Goal: Task Accomplishment & Management: Manage account settings

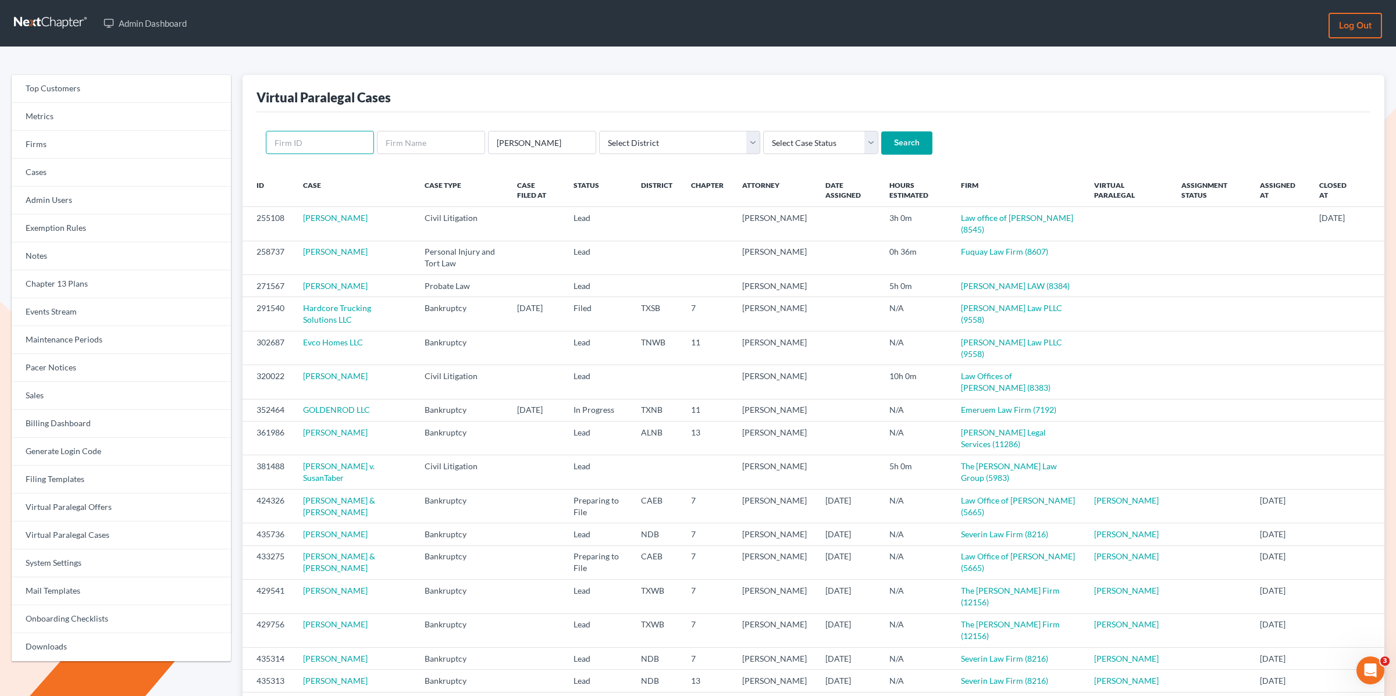
click at [316, 140] on input "text" at bounding box center [320, 142] width 108 height 23
type input "8216"
click at [881, 131] on input "Search" at bounding box center [906, 142] width 51 height 23
click at [66, 320] on link "Events Stream" at bounding box center [121, 312] width 219 height 28
click at [31, 418] on link "Billing Dashboard" at bounding box center [121, 424] width 219 height 28
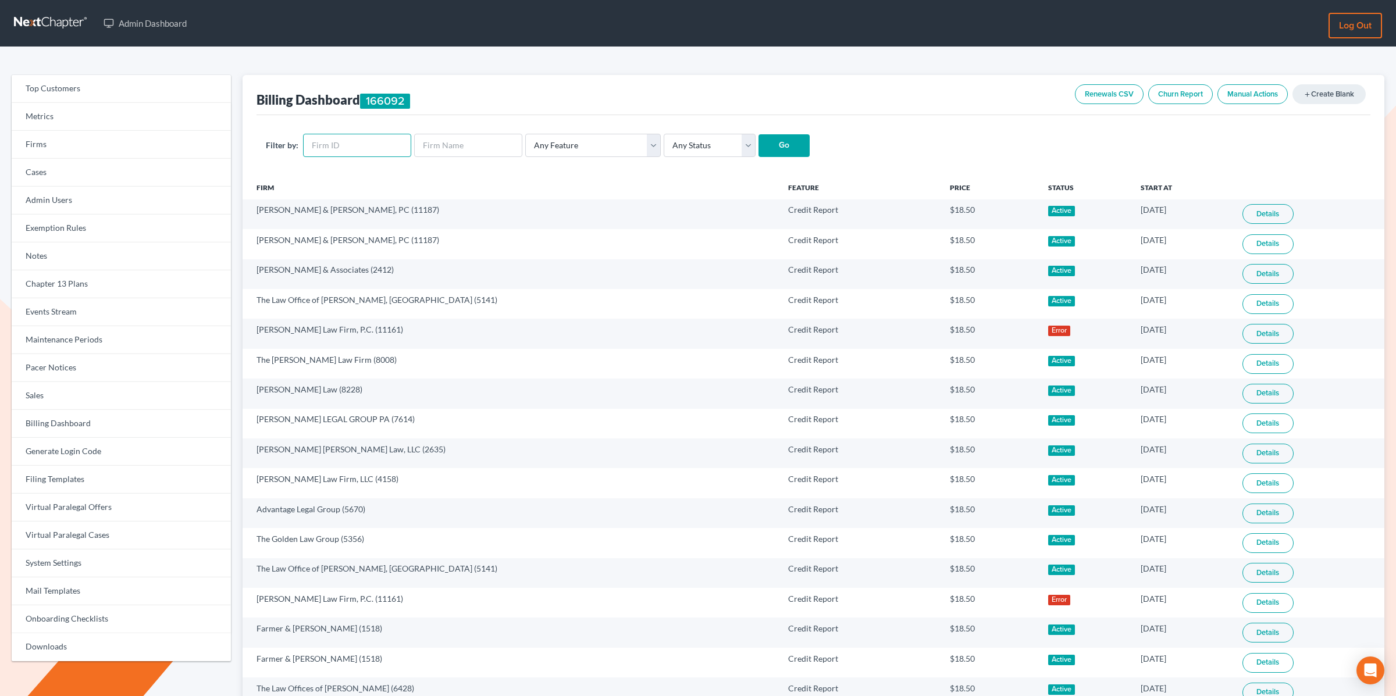
click at [360, 143] on input "text" at bounding box center [357, 145] width 108 height 23
type input "8216"
click at [776, 147] on input "Go" at bounding box center [784, 145] width 51 height 23
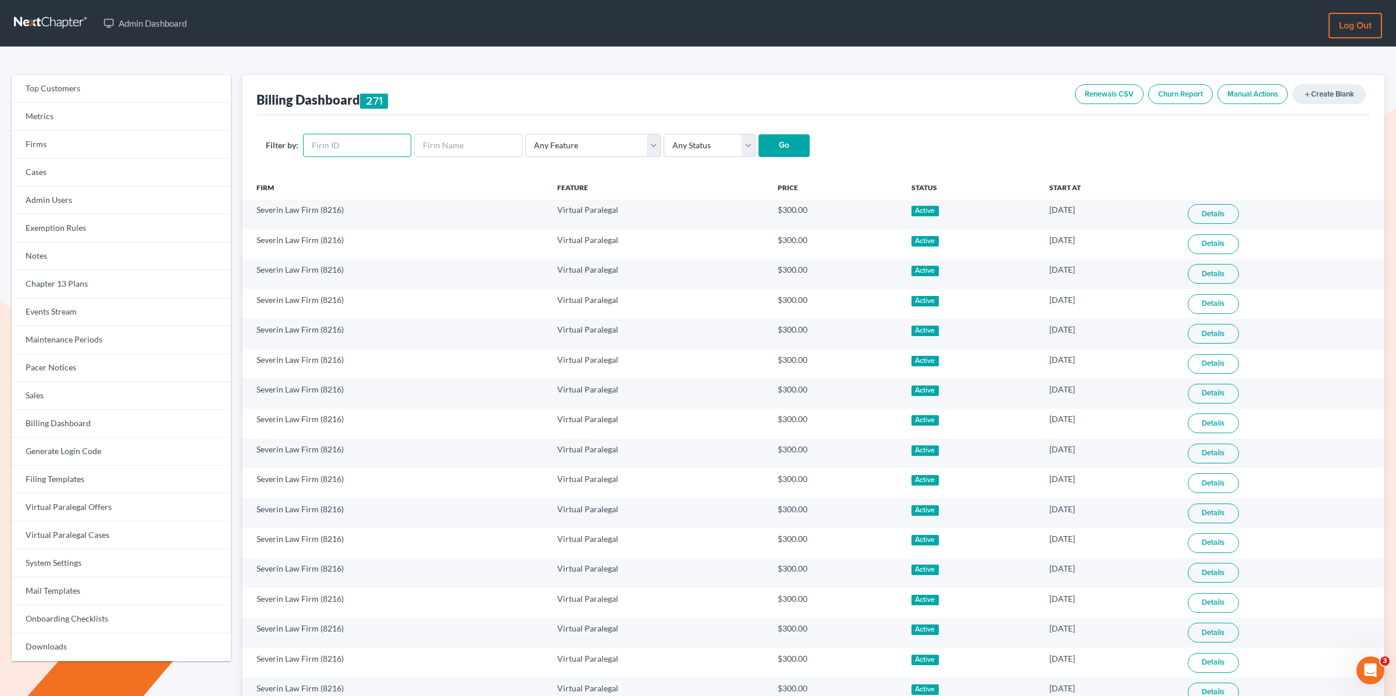
click at [367, 149] on input "text" at bounding box center [357, 145] width 108 height 23
type input "8216"
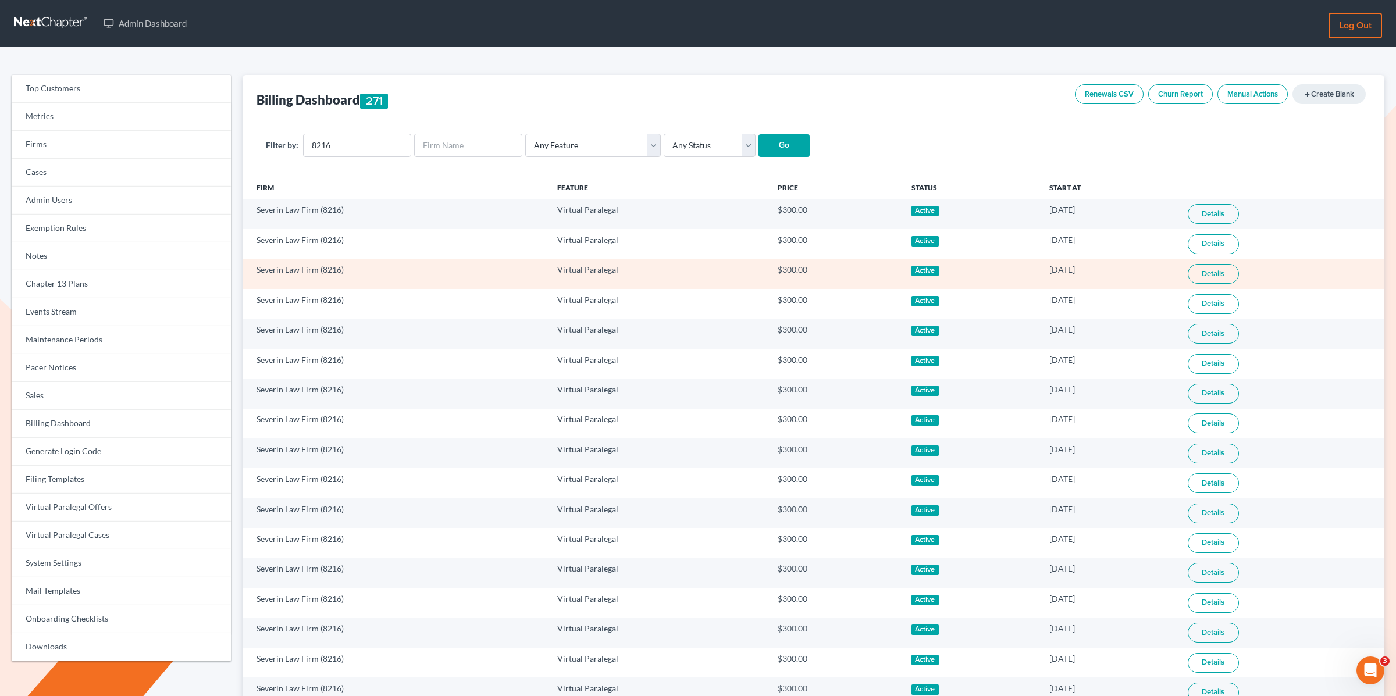
click at [1217, 272] on link "Details" at bounding box center [1213, 274] width 51 height 20
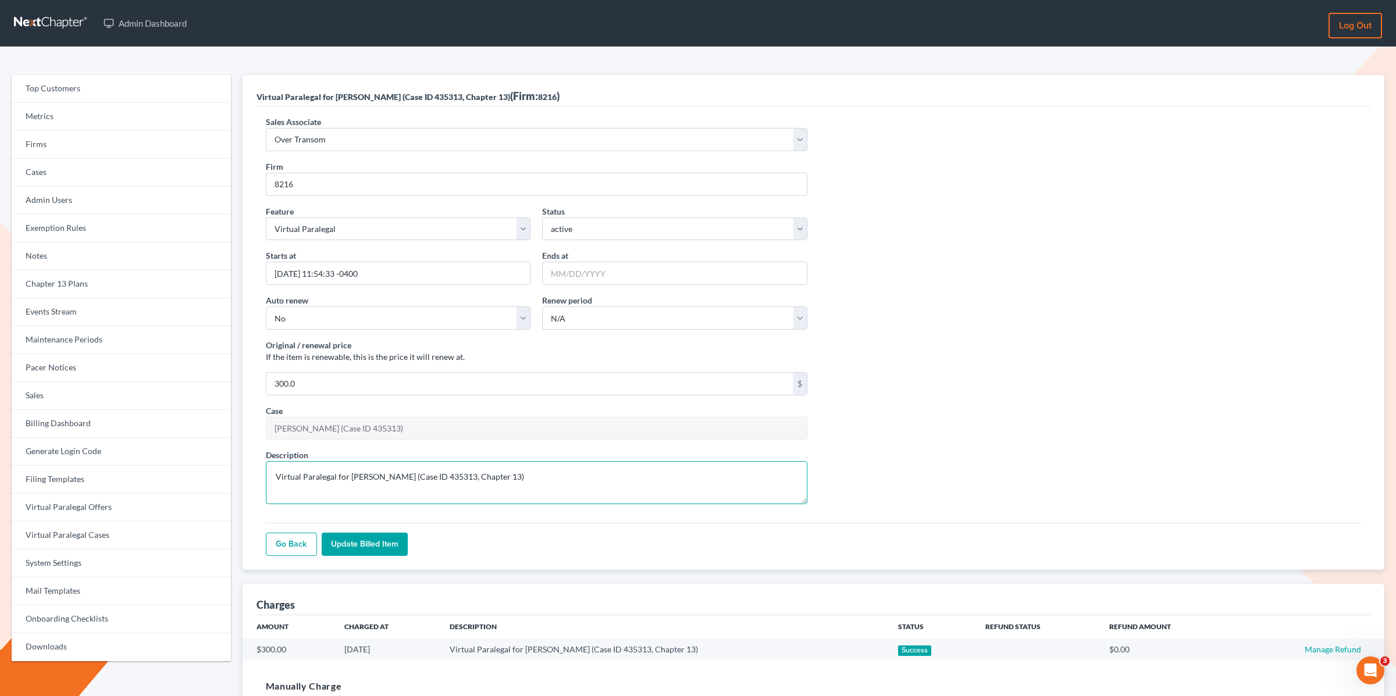
click at [556, 480] on textarea "Virtual Paralegal for Sherri Fisher (Case ID 435313, Chapter 13)" at bounding box center [537, 482] width 542 height 43
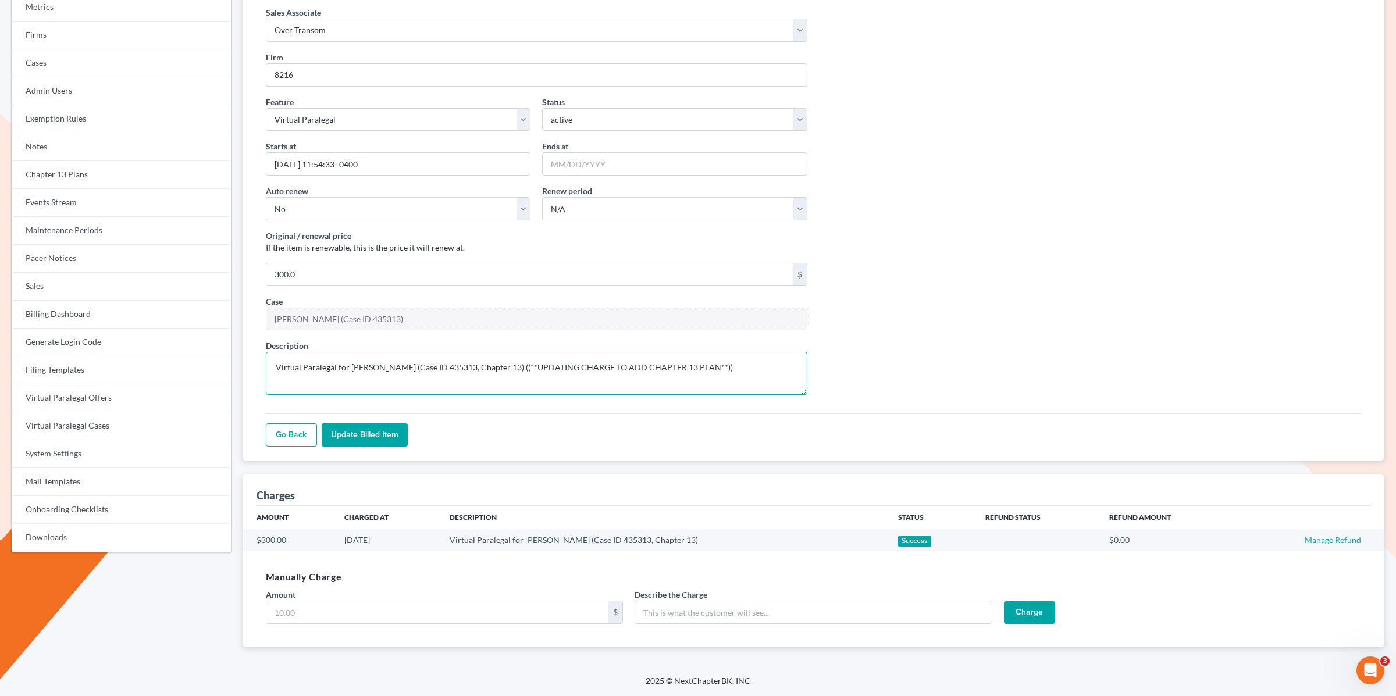
type textarea "Virtual Paralegal for [PERSON_NAME] (Case ID 435313, Chapter 13) ((**UPDATING C…"
drag, startPoint x: 356, startPoint y: 434, endPoint x: 350, endPoint y: 439, distance: 7.9
click at [356, 434] on input "Update Billed item" at bounding box center [365, 435] width 86 height 23
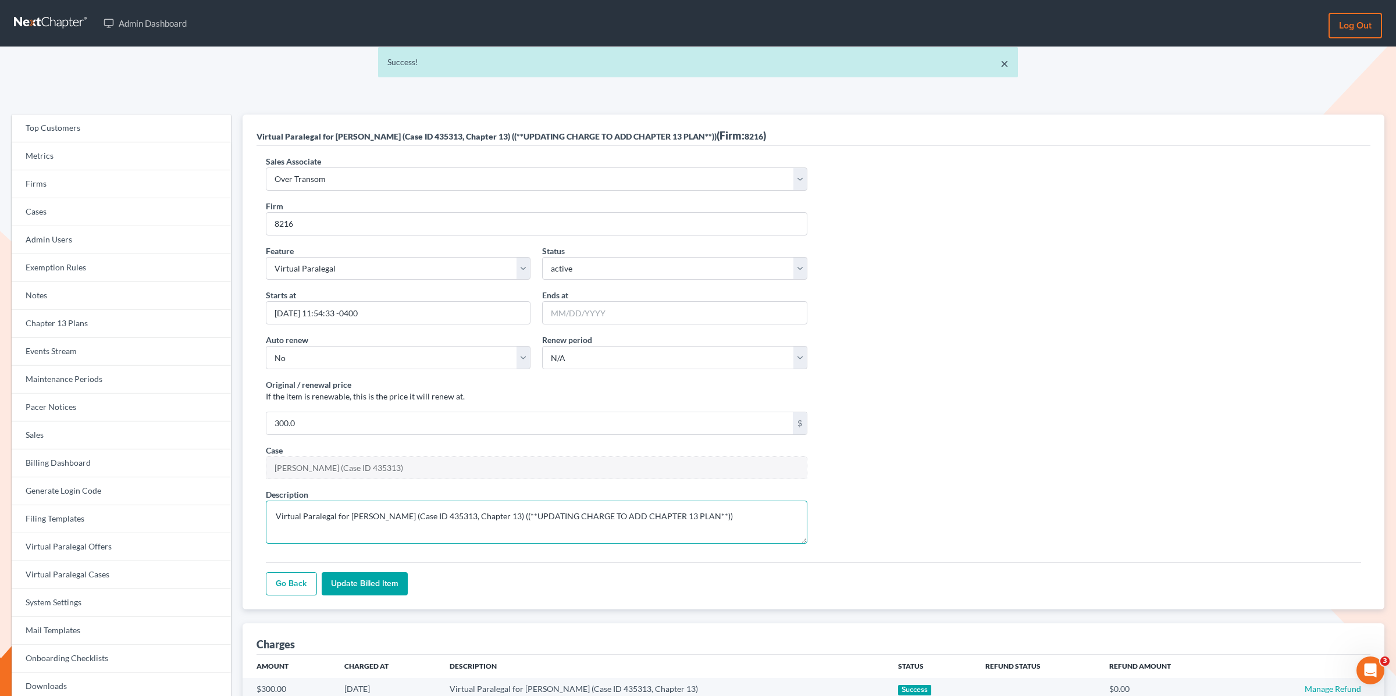
click at [316, 513] on textarea "Virtual Paralegal for [PERSON_NAME] (Case ID 435313, Chapter 13) ((**UPDATING C…" at bounding box center [537, 522] width 542 height 43
click at [317, 513] on textarea "Virtual Paralegal for [PERSON_NAME] (Case ID 435313, Chapter 13) ((**UPDATING C…" at bounding box center [537, 522] width 542 height 43
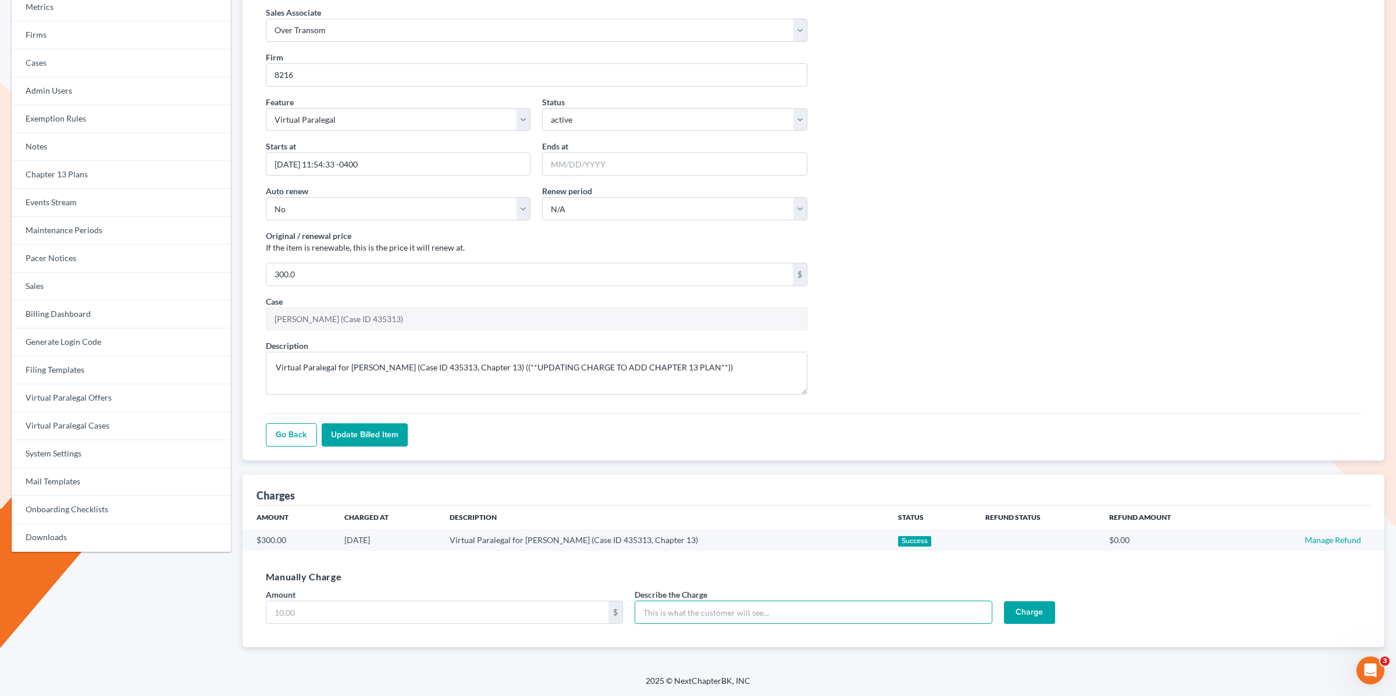
click at [702, 612] on input "Describe the Charge" at bounding box center [813, 612] width 357 height 23
paste input "Virtual Paralegal for [PERSON_NAME] (Case ID 435313, Chapter 13) ((**UPDATING C…"
type input "Virtual Paralegal for [PERSON_NAME] (Case ID 435313, Chapter 13) ((**UPDATING C…"
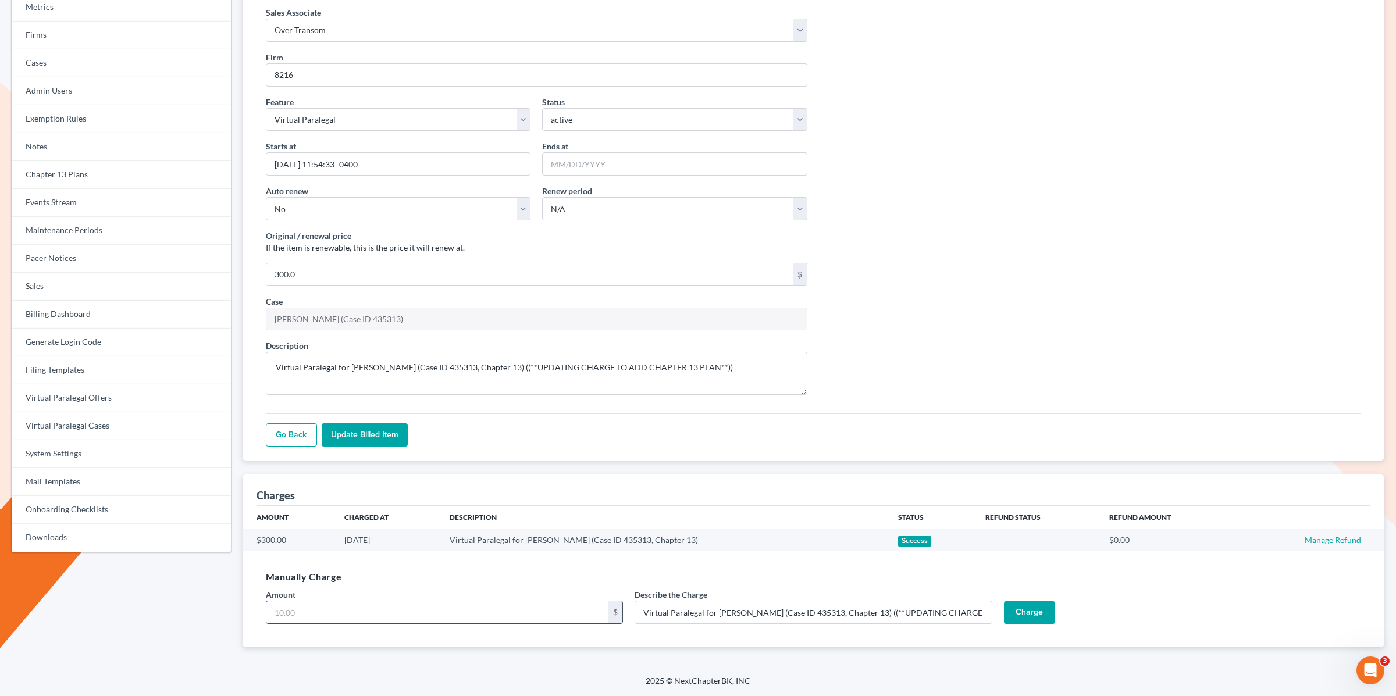
click at [478, 603] on input "Amount" at bounding box center [437, 613] width 342 height 22
click at [329, 609] on input "Amount" at bounding box center [437, 613] width 342 height 22
type input "300"
click at [1032, 616] on input "Charge" at bounding box center [1029, 613] width 51 height 23
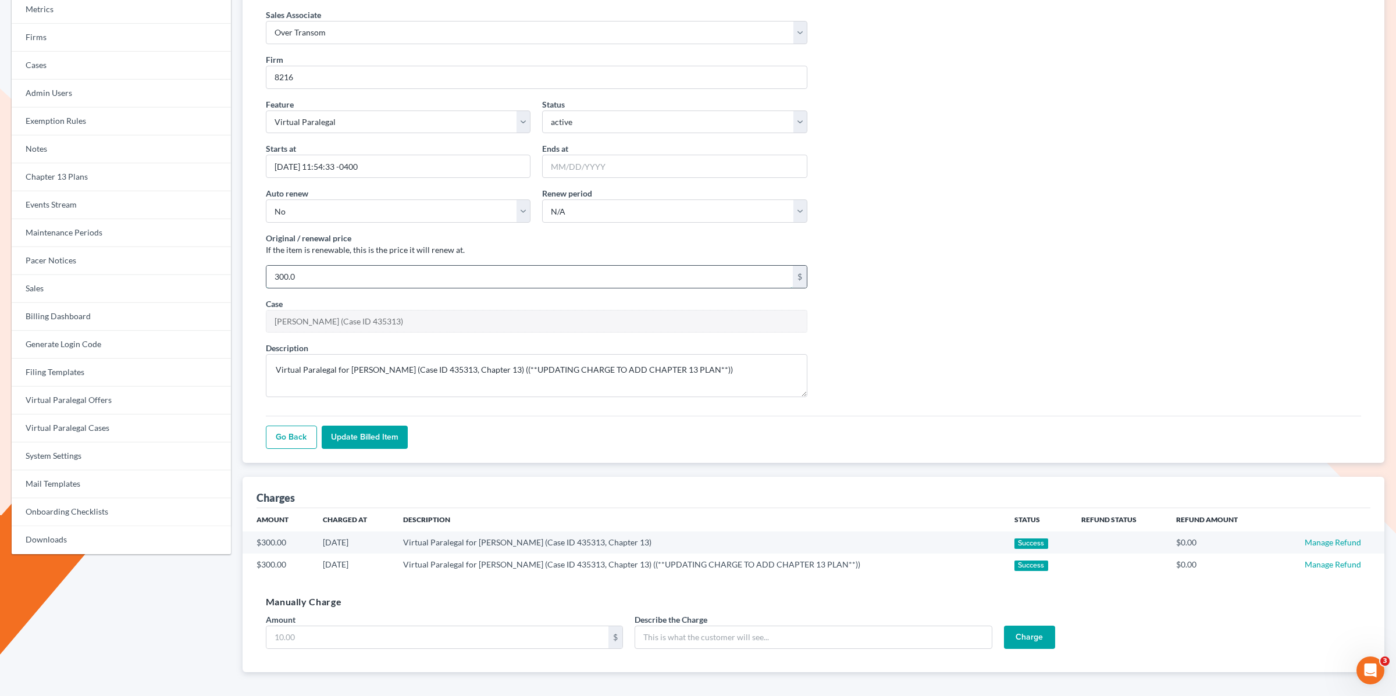
click at [291, 275] on input "300.0" at bounding box center [529, 277] width 527 height 22
click at [291, 275] on input "300.0" at bounding box center [529, 276] width 527 height 22
click at [291, 275] on input "300.0" at bounding box center [529, 275] width 527 height 22
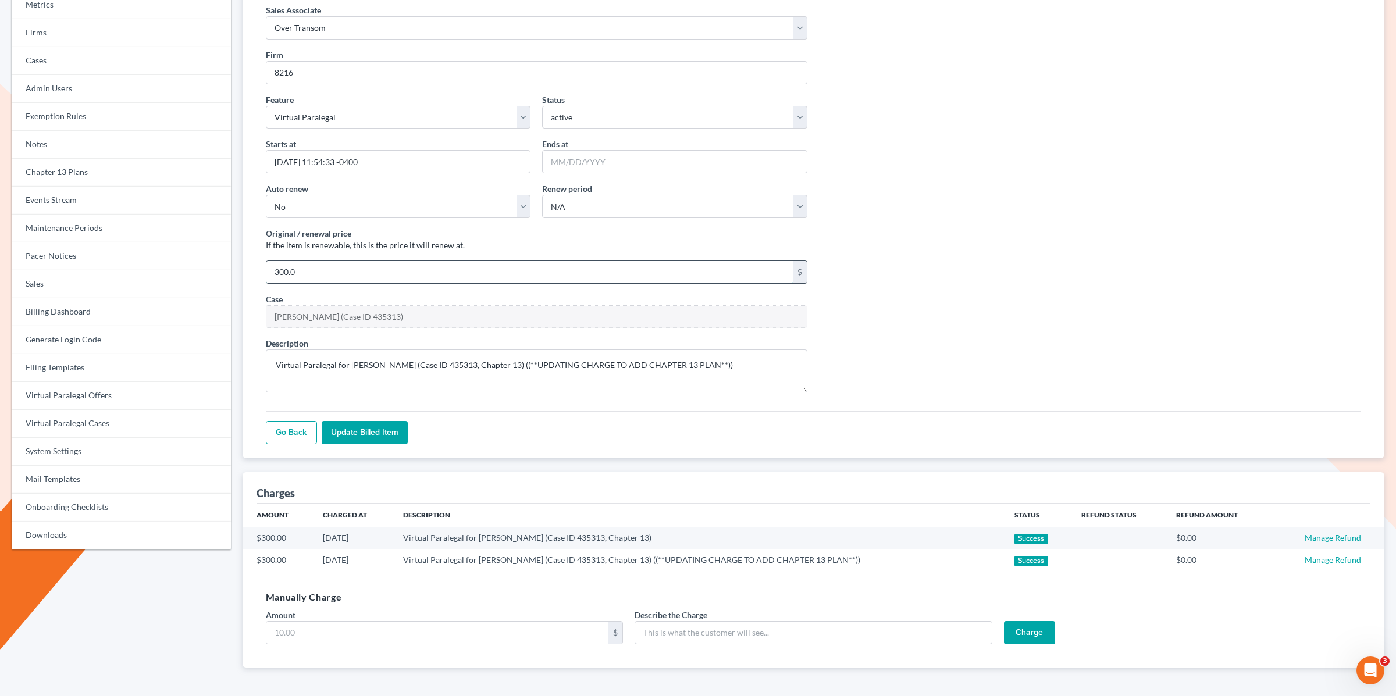
type input "5"
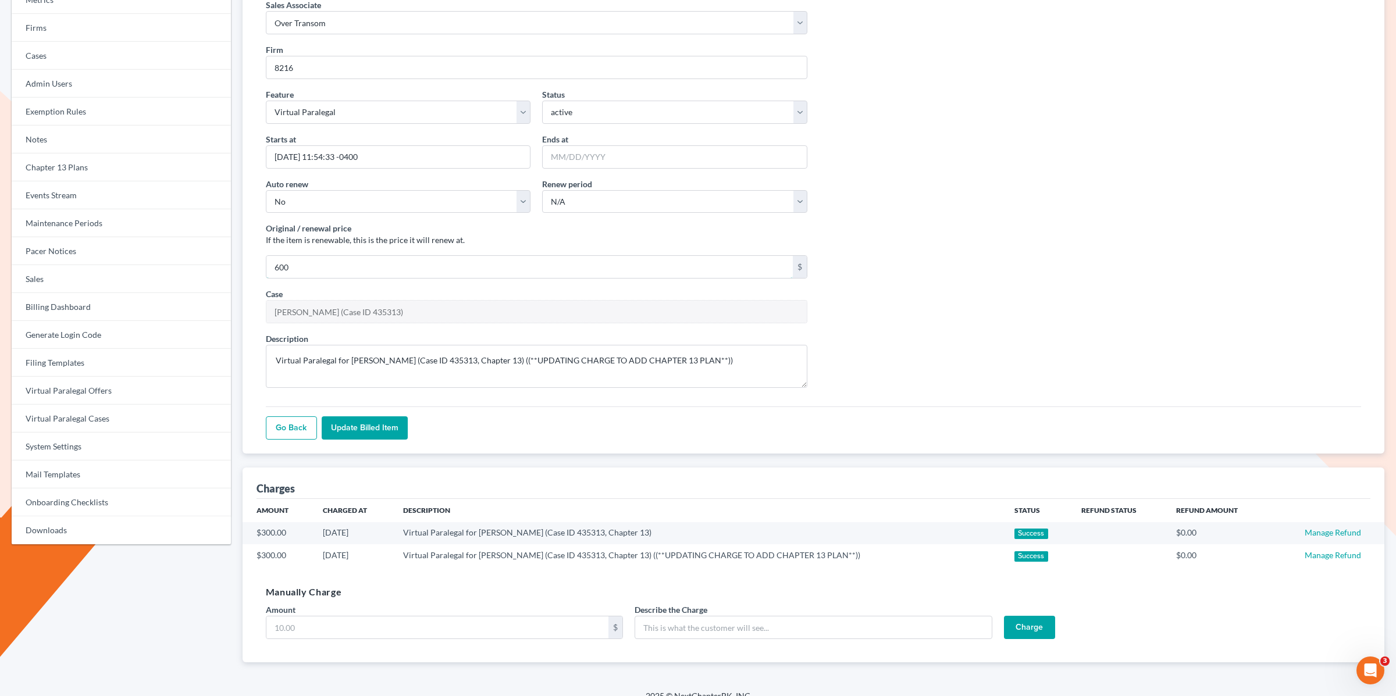
scroll to position [134, 0]
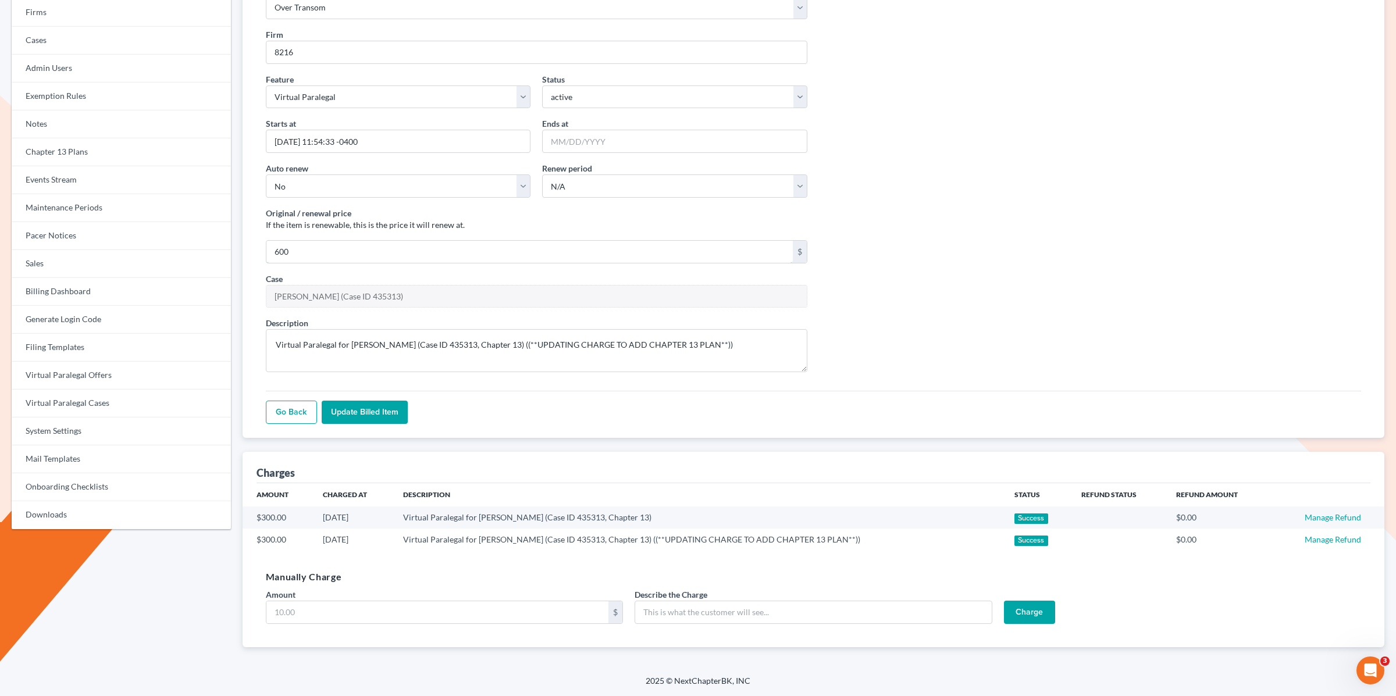
type input "600"
click at [381, 408] on input "Update Billed item" at bounding box center [365, 412] width 86 height 23
